Goal: Task Accomplishment & Management: Manage account settings

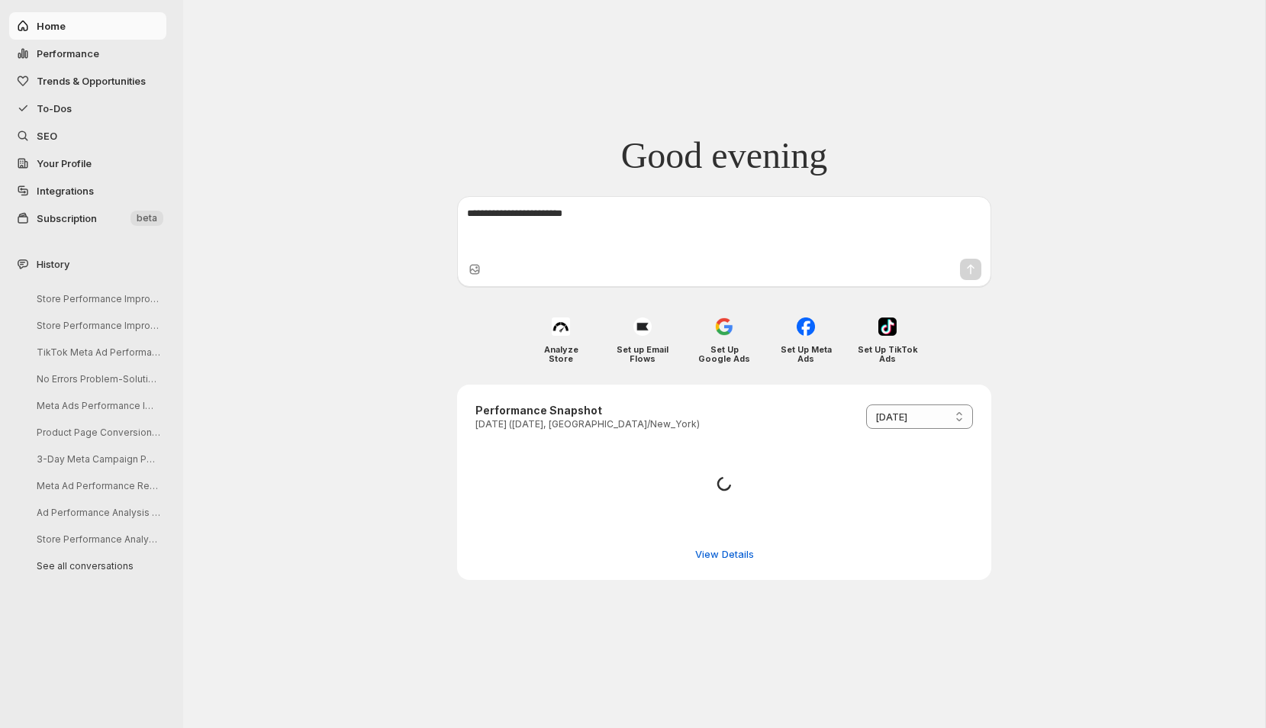
select select "*********"
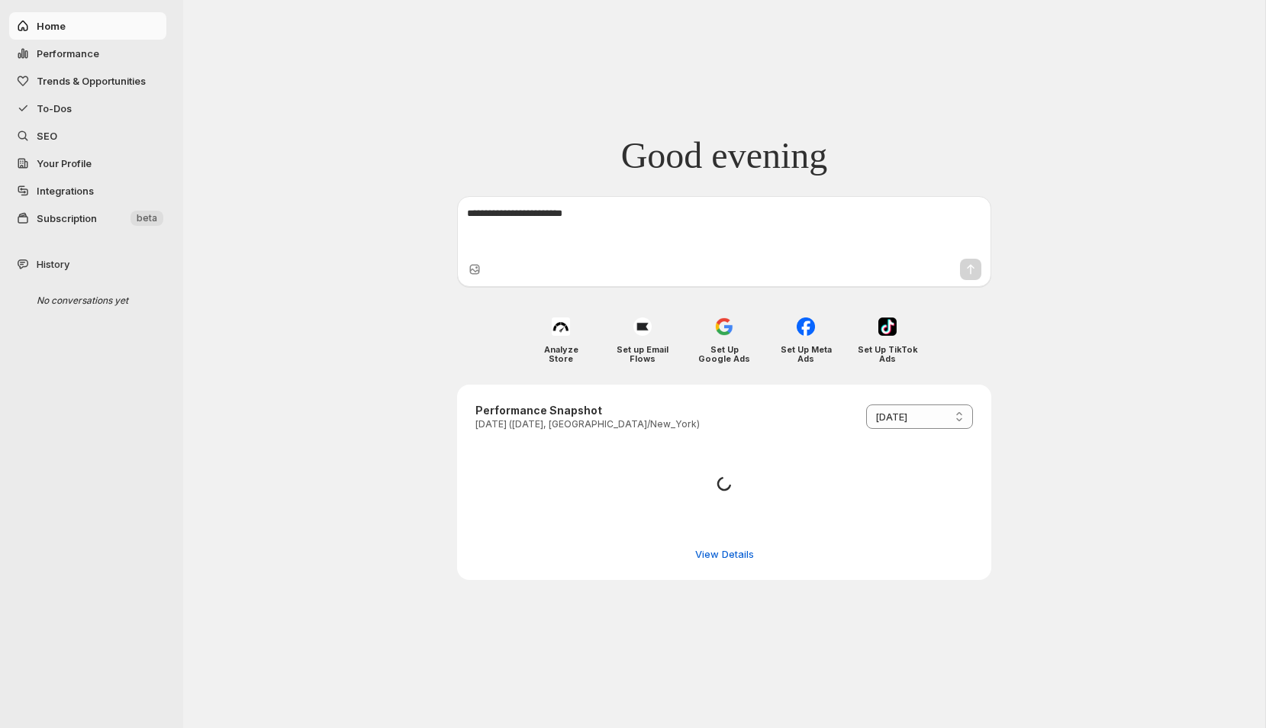
select select "*********"
